Goal: Transaction & Acquisition: Obtain resource

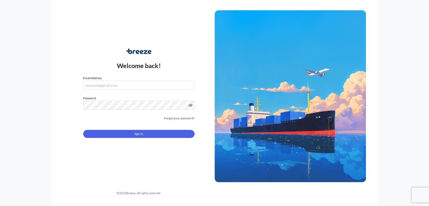
type input "[EMAIL_ADDRESS][DOMAIN_NAME]"
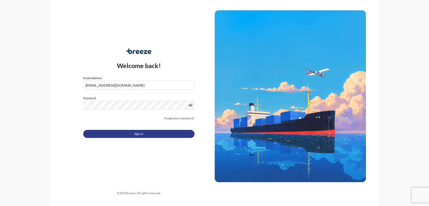
click at [129, 133] on button "Sign In" at bounding box center [138, 134] width 111 height 8
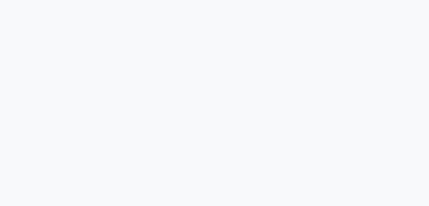
click at [368, 118] on div at bounding box center [214, 103] width 429 height 206
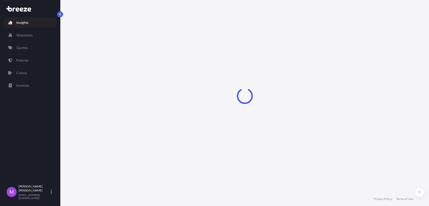
select select "2025"
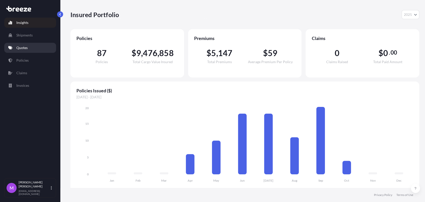
click at [31, 46] on link "Quotes" at bounding box center [30, 48] width 52 height 10
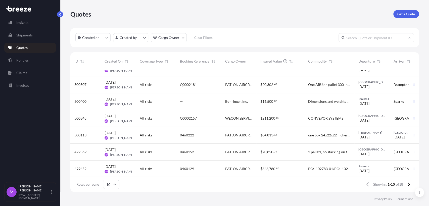
scroll to position [66, 0]
click at [410, 166] on button "button" at bounding box center [414, 168] width 8 height 8
click at [387, 176] on p "Duplicate quote" at bounding box center [390, 173] width 25 height 5
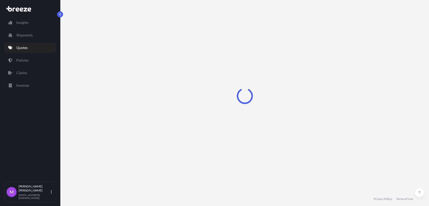
select select "Road"
select select "2"
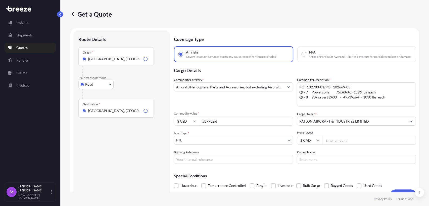
scroll to position [8, 0]
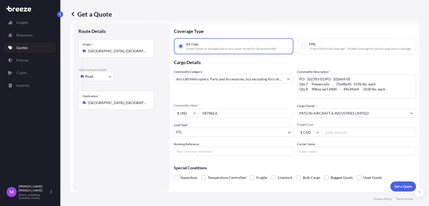
click at [207, 156] on input "Booking Reference" at bounding box center [233, 151] width 119 height 9
paste input "0460321"
type input "0460321"
drag, startPoint x: 219, startPoint y: 119, endPoint x: 194, endPoint y: 117, distance: 25.0
click at [194, 117] on div "$ USD 587982.6" at bounding box center [233, 113] width 119 height 9
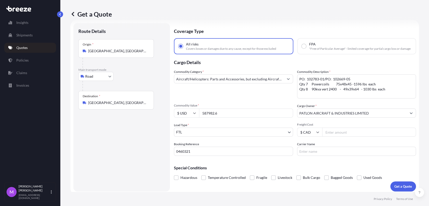
paste input "10764"
type input "10764"
click at [124, 163] on div "Route Details Place of loading Road Road Rail Origin * [GEOGRAPHIC_DATA] Main t…" at bounding box center [121, 107] width 86 height 158
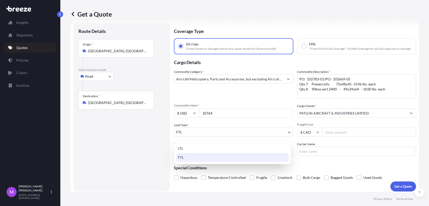
click at [198, 135] on body "Insights Shipments Quotes Policies Claims Invoices M [PERSON_NAME] [EMAIL_ADDRE…" at bounding box center [214, 103] width 429 height 206
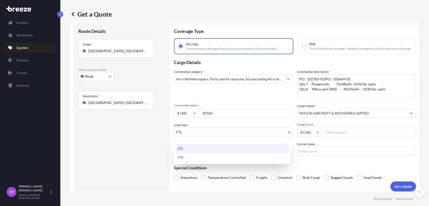
click at [189, 150] on div "LTL" at bounding box center [232, 148] width 113 height 9
select select "1"
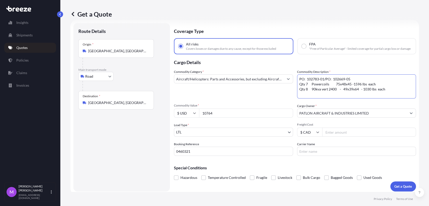
click at [345, 97] on textarea "PO: 102783-01/PO: 102669-05 Qty 7 Powercoils 75x48x45 -1596 lbs each Qty 8 90kv…" at bounding box center [356, 86] width 119 height 24
paste textarea "1 Pallet 250lbs 33" x 48" x 28""
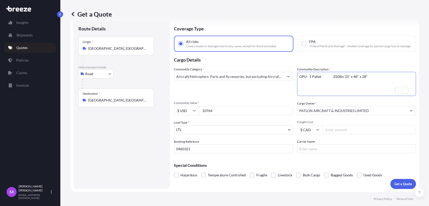
scroll to position [14, 0]
type textarea "GPU- 1 Pallet 250lbs 33" x 48" x 28""
click at [215, 111] on input "10764" at bounding box center [246, 110] width 94 height 9
drag, startPoint x: 204, startPoint y: 111, endPoint x: 182, endPoint y: 111, distance: 22.4
click at [182, 111] on div "$ USD 10764" at bounding box center [233, 110] width 119 height 9
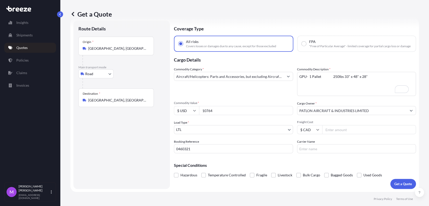
drag, startPoint x: 215, startPoint y: 105, endPoint x: 218, endPoint y: 106, distance: 2.6
click at [215, 105] on div "Commodity Value * $ USD 10764" at bounding box center [233, 108] width 119 height 14
drag, startPoint x: 219, startPoint y: 106, endPoint x: 194, endPoint y: 106, distance: 24.9
click at [192, 104] on div "Commodity Value * $ USD 10764" at bounding box center [233, 108] width 119 height 14
paste input "3"
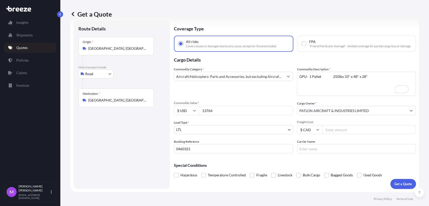
type input "13764"
click at [394, 178] on div "Hazardous Temperature Controlled Fragile Livestock Bulk Cargo Bagged Goods Used…" at bounding box center [295, 175] width 242 height 8
click at [395, 185] on p "Get a Quote" at bounding box center [404, 184] width 18 height 5
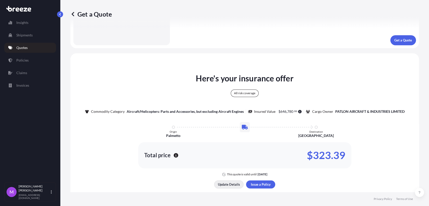
scroll to position [0, 0]
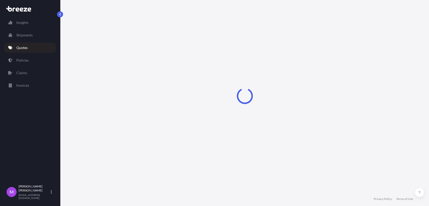
select select "Road"
select select "1"
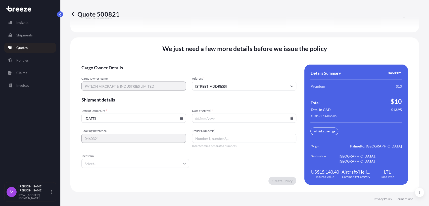
click at [137, 126] on form "Cargo Owner Details Cargo Owner Name PATLON AIRCRAFT & INDUSTRIES LIMITED Addre…" at bounding box center [188, 125] width 215 height 120
click at [145, 122] on input "[DATE]" at bounding box center [133, 118] width 105 height 9
click at [180, 120] on icon at bounding box center [181, 118] width 3 height 3
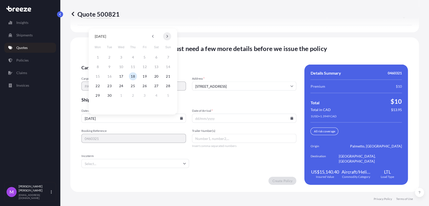
click at [166, 39] on button at bounding box center [167, 36] width 8 height 8
click at [110, 65] on button "7" at bounding box center [110, 67] width 8 height 8
type input "[DATE]"
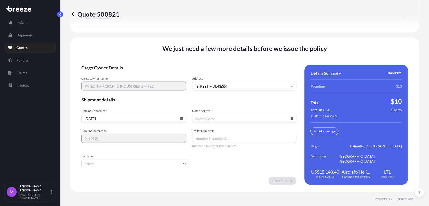
click at [287, 122] on input "Date of Arrival *" at bounding box center [244, 118] width 105 height 9
click at [291, 120] on icon at bounding box center [292, 118] width 3 height 3
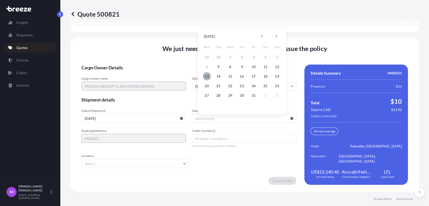
click at [207, 77] on button "13" at bounding box center [207, 76] width 8 height 8
type input "[DATE]"
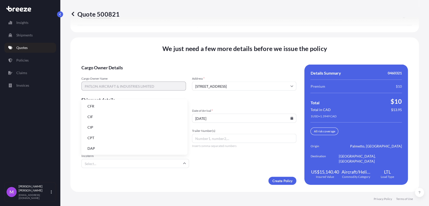
click at [165, 166] on input "Incoterm" at bounding box center [135, 163] width 108 height 9
drag, startPoint x: 103, startPoint y: 118, endPoint x: 119, endPoint y: 118, distance: 16.1
click at [103, 119] on li "CIF" at bounding box center [134, 117] width 102 height 10
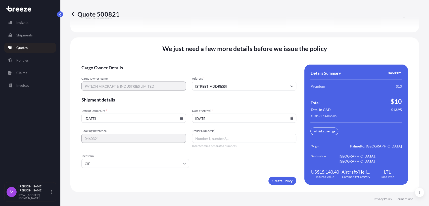
click at [282, 186] on div "We just need a few more details before we issue the policy Cargo Owner Details …" at bounding box center [244, 114] width 349 height 155
click at [228, 198] on footer "Privacy Policy Terms of Use" at bounding box center [244, 199] width 369 height 14
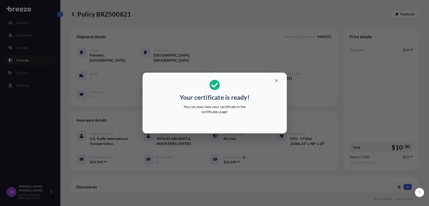
click at [269, 122] on div at bounding box center [215, 123] width 136 height 12
click at [275, 84] on button "button" at bounding box center [276, 81] width 13 height 8
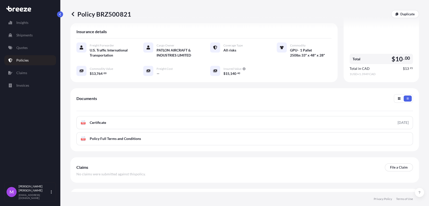
scroll to position [96, 0]
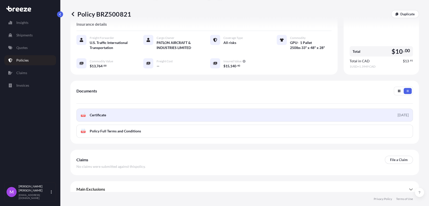
click at [155, 113] on link "PDF Certificate [DATE]" at bounding box center [244, 115] width 337 height 13
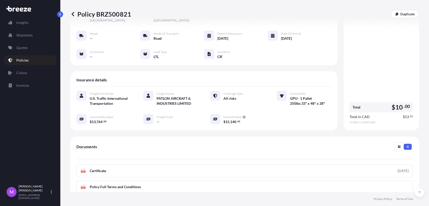
scroll to position [0, 0]
